Goal: Find specific page/section: Find specific page/section

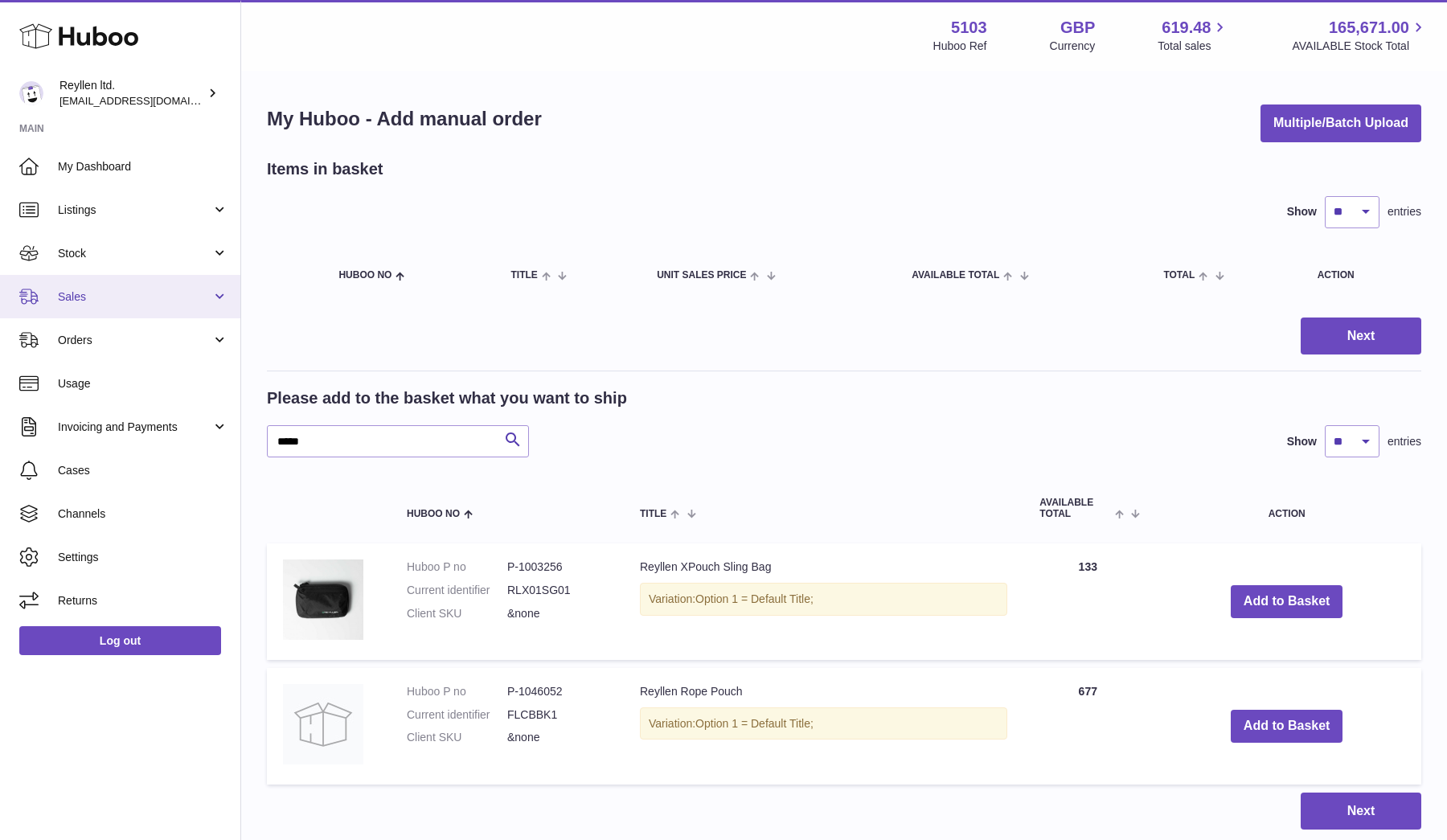
click at [106, 275] on link "Sales" at bounding box center [120, 297] width 240 height 44
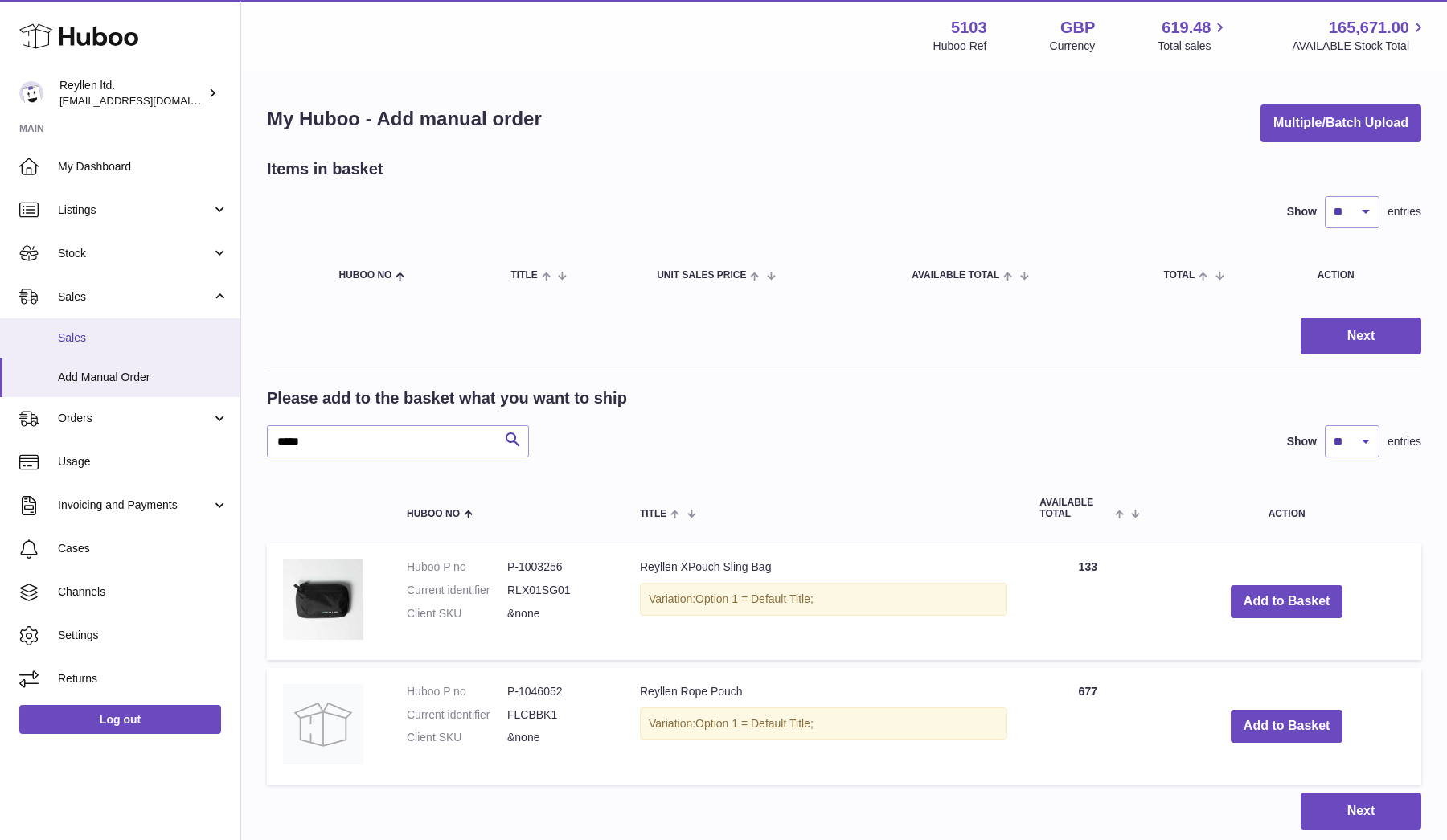
click at [106, 327] on link "Sales" at bounding box center [120, 338] width 240 height 39
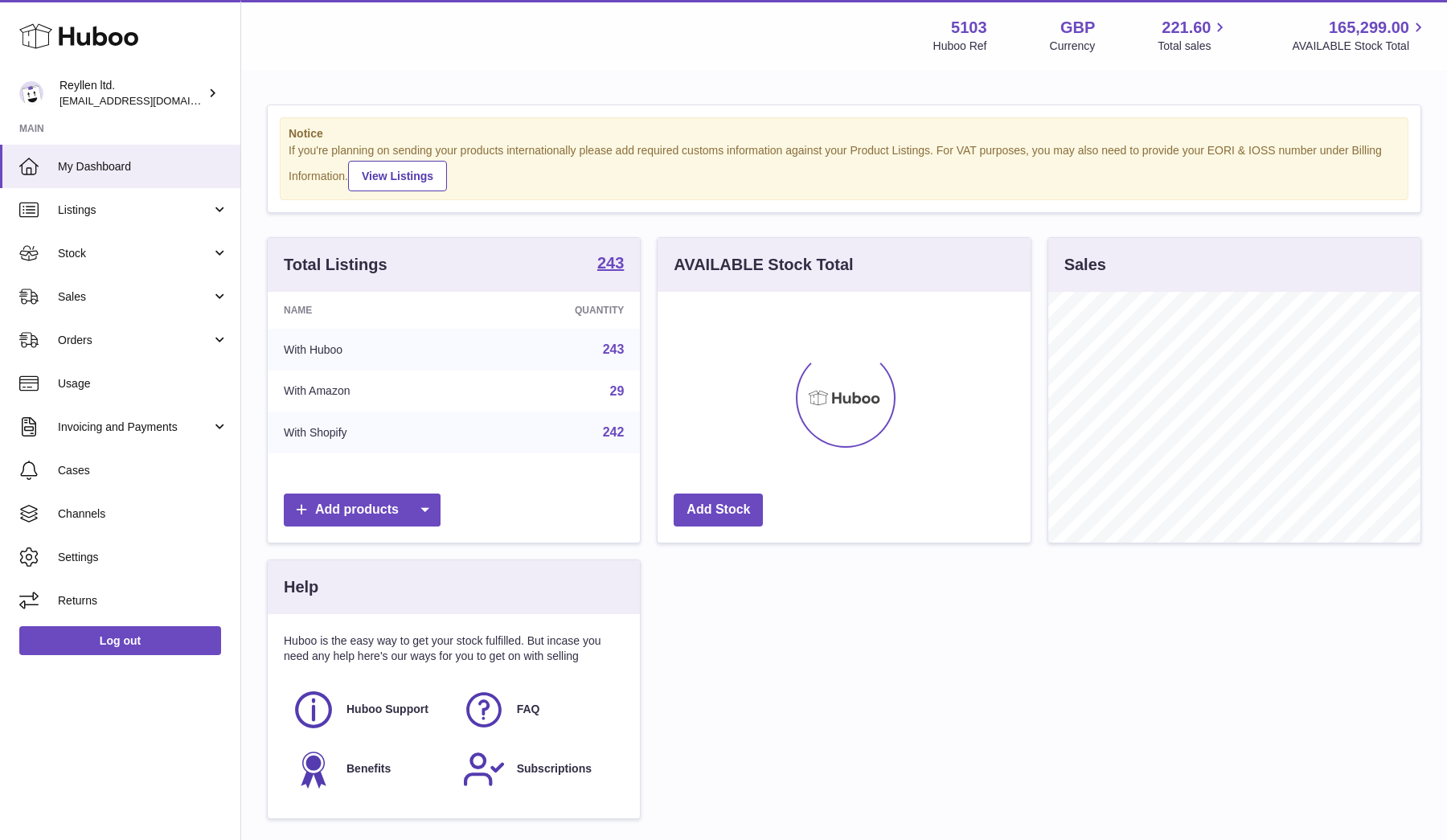
scroll to position [251, 374]
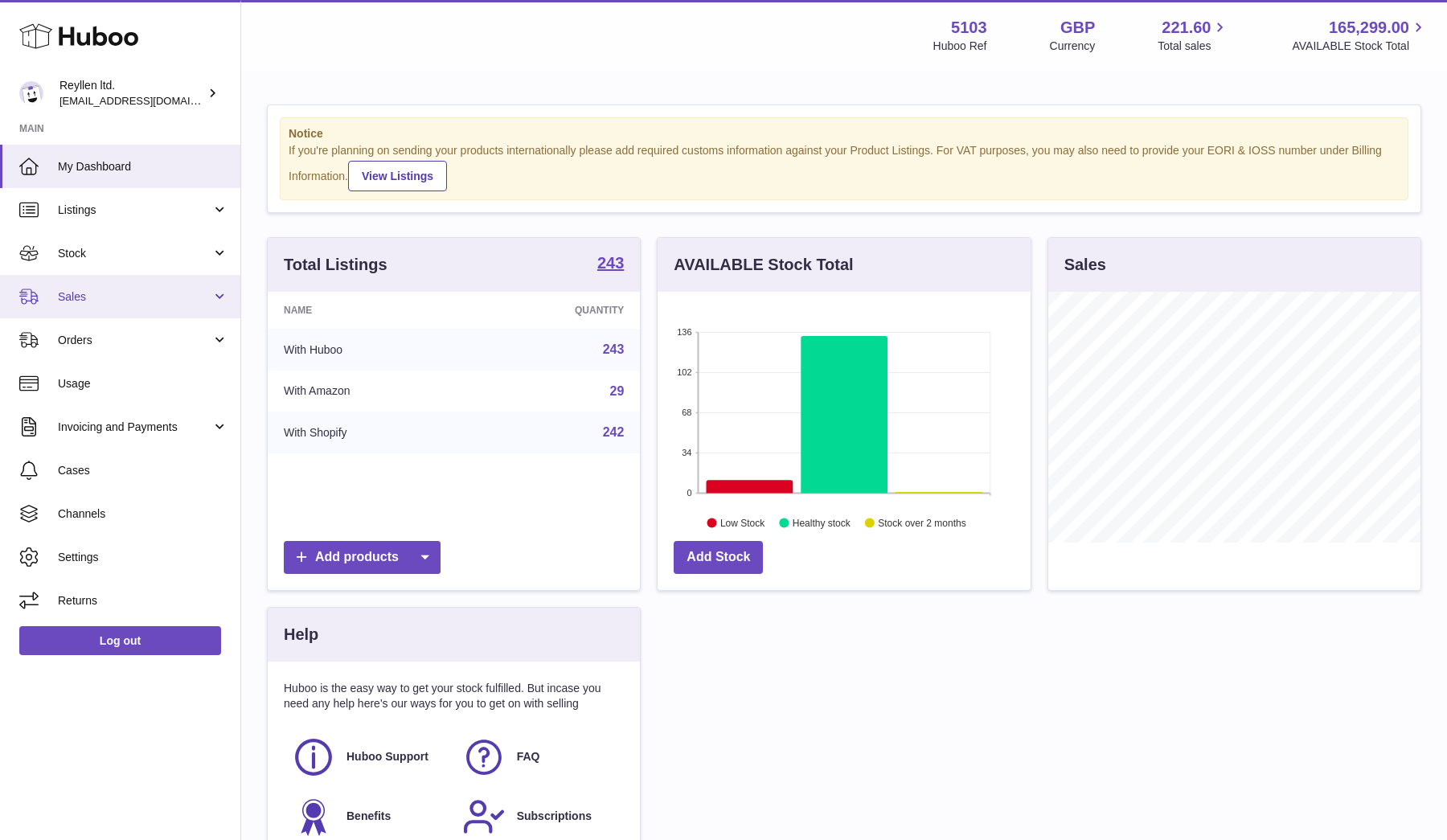
click at [98, 292] on span "Sales" at bounding box center [135, 297] width 154 height 15
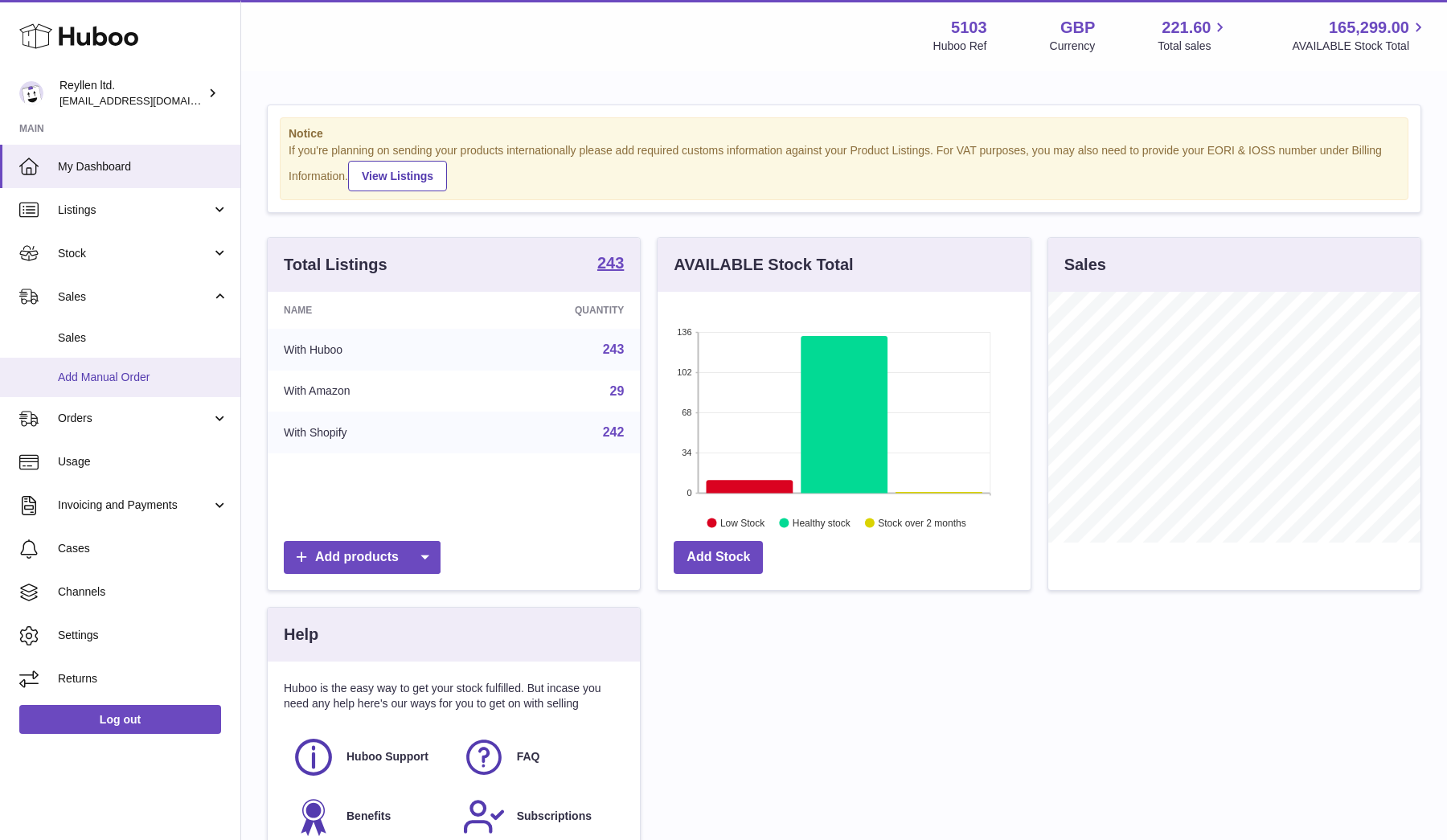
click at [101, 385] on link "Add Manual Order" at bounding box center [120, 378] width 240 height 39
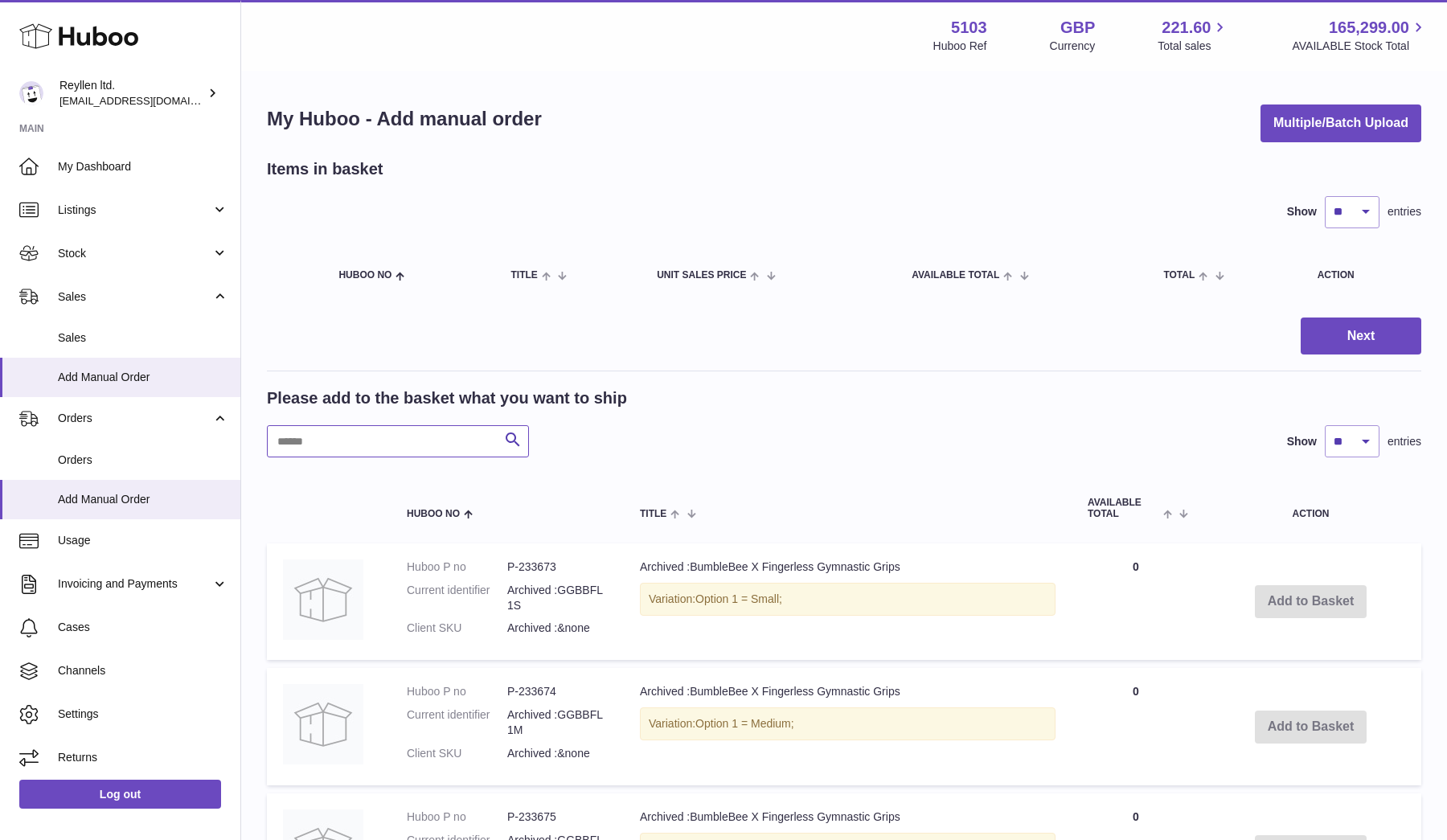
click at [342, 438] on input "text" at bounding box center [397, 442] width 262 height 32
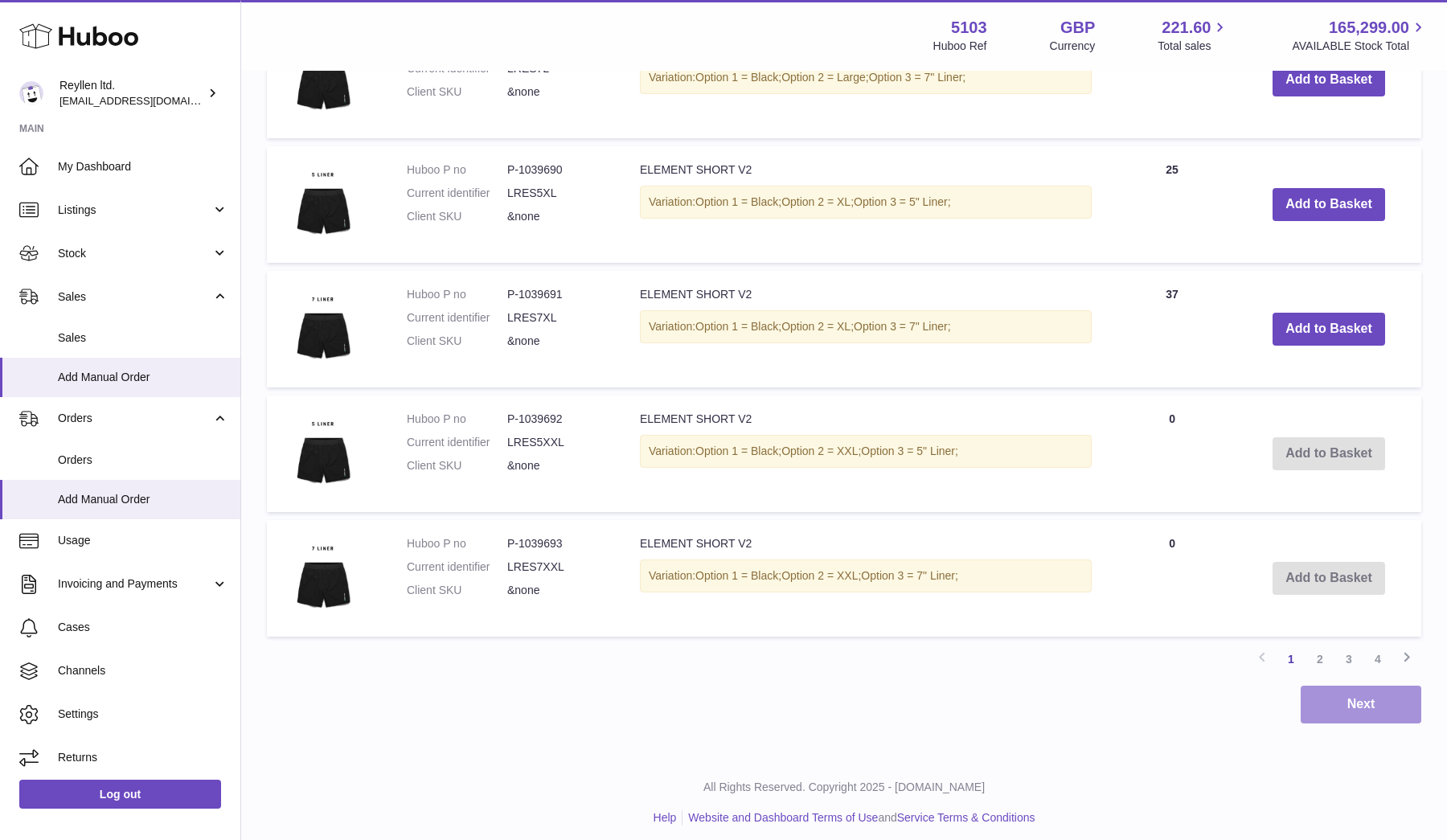
scroll to position [1143, 0]
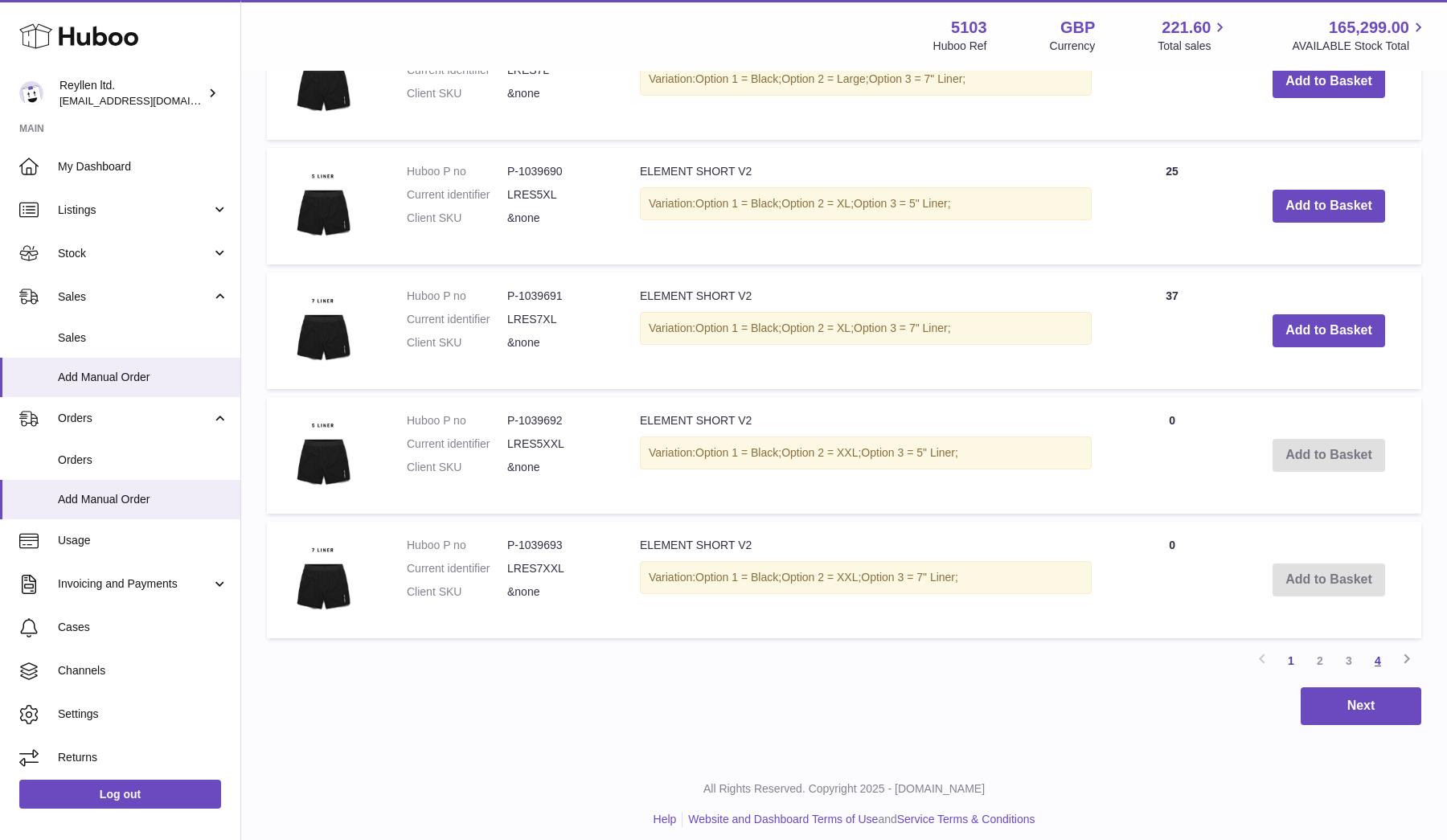
type input "*******"
click at [1377, 654] on link "4" at bounding box center [1379, 661] width 29 height 29
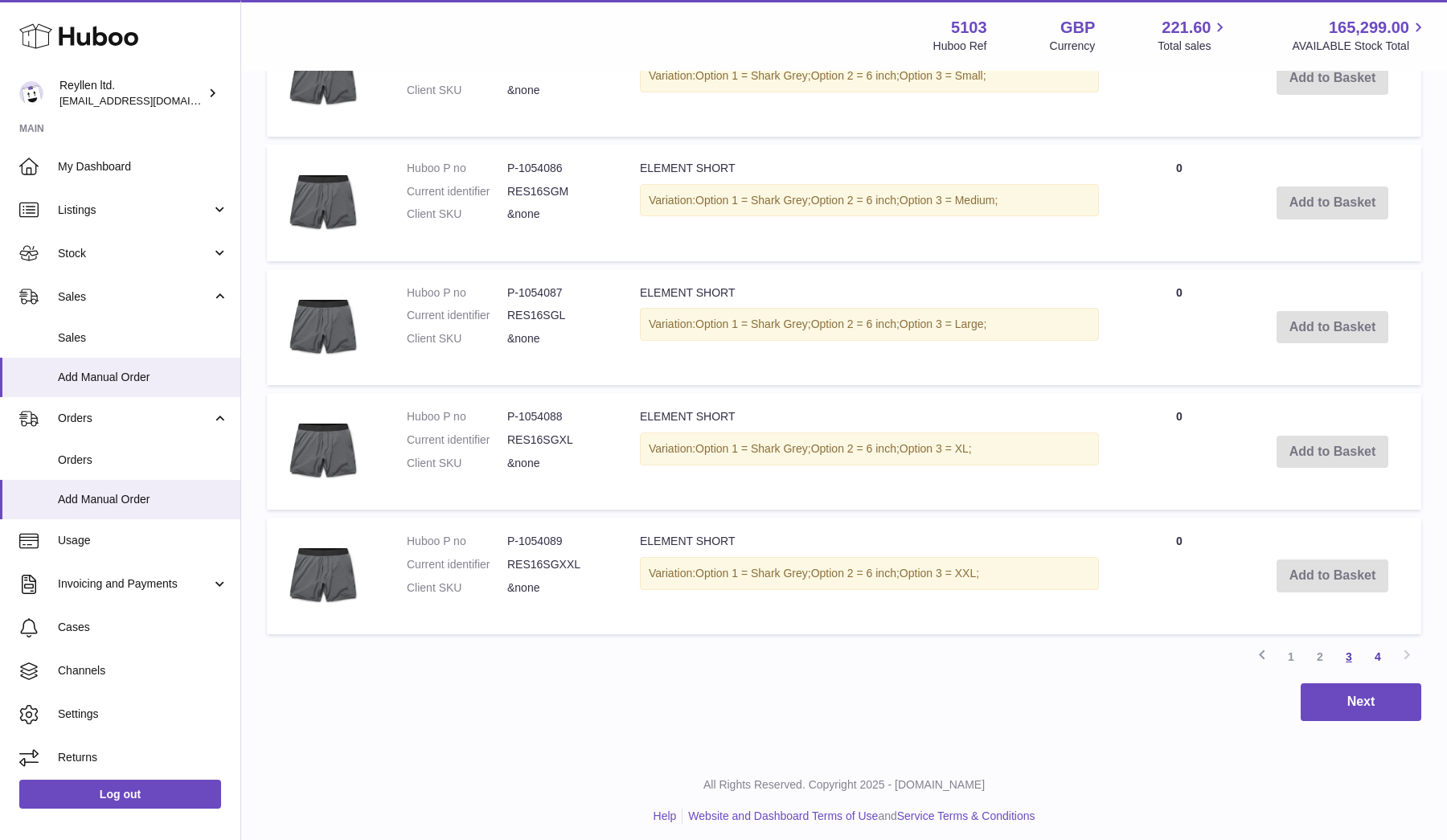
click at [1350, 654] on link "3" at bounding box center [1350, 657] width 29 height 29
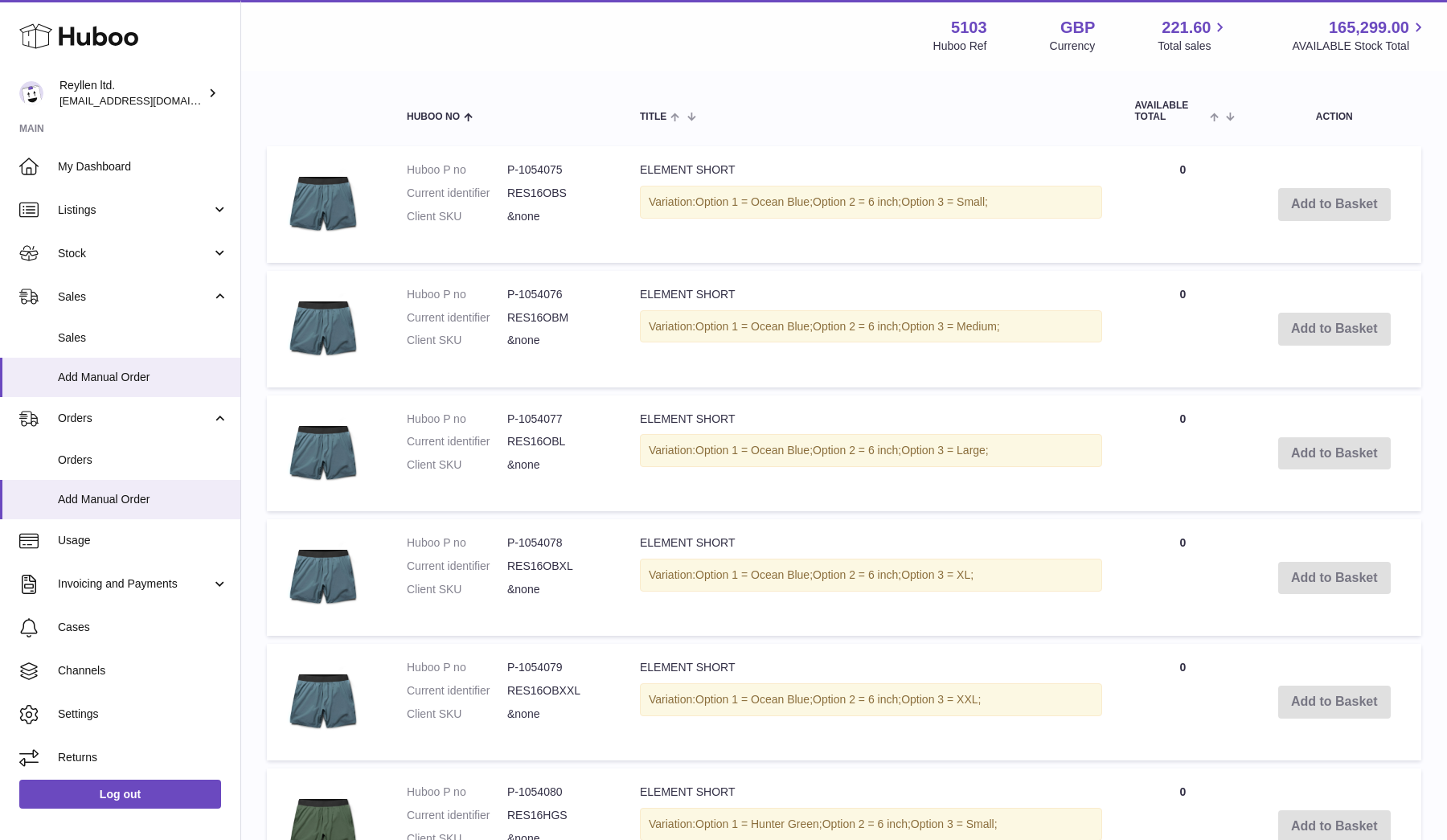
scroll to position [400, 0]
